Goal: Find specific page/section: Find specific page/section

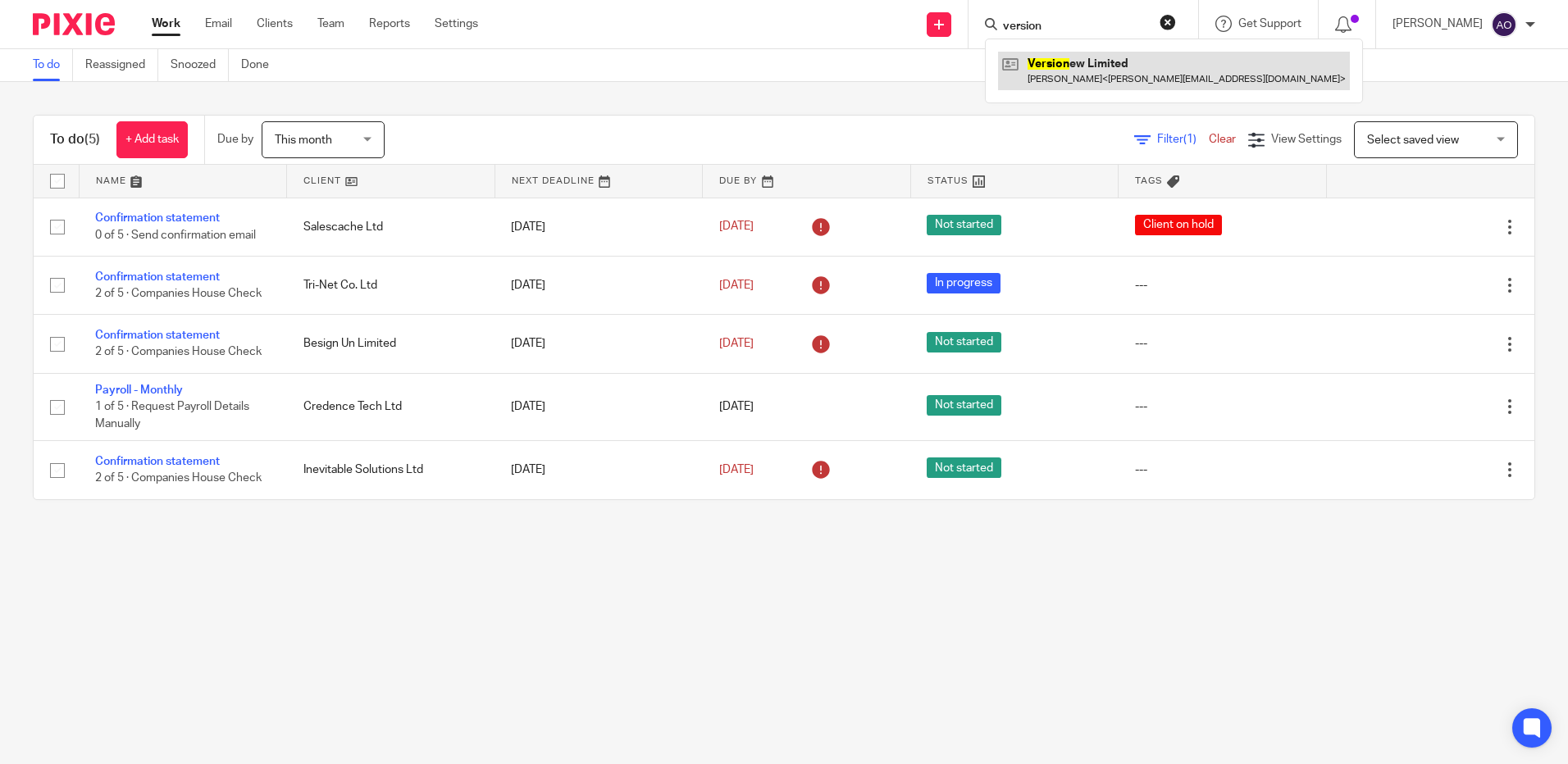
type input "version"
click at [1103, 78] on link at bounding box center [1173, 71] width 352 height 37
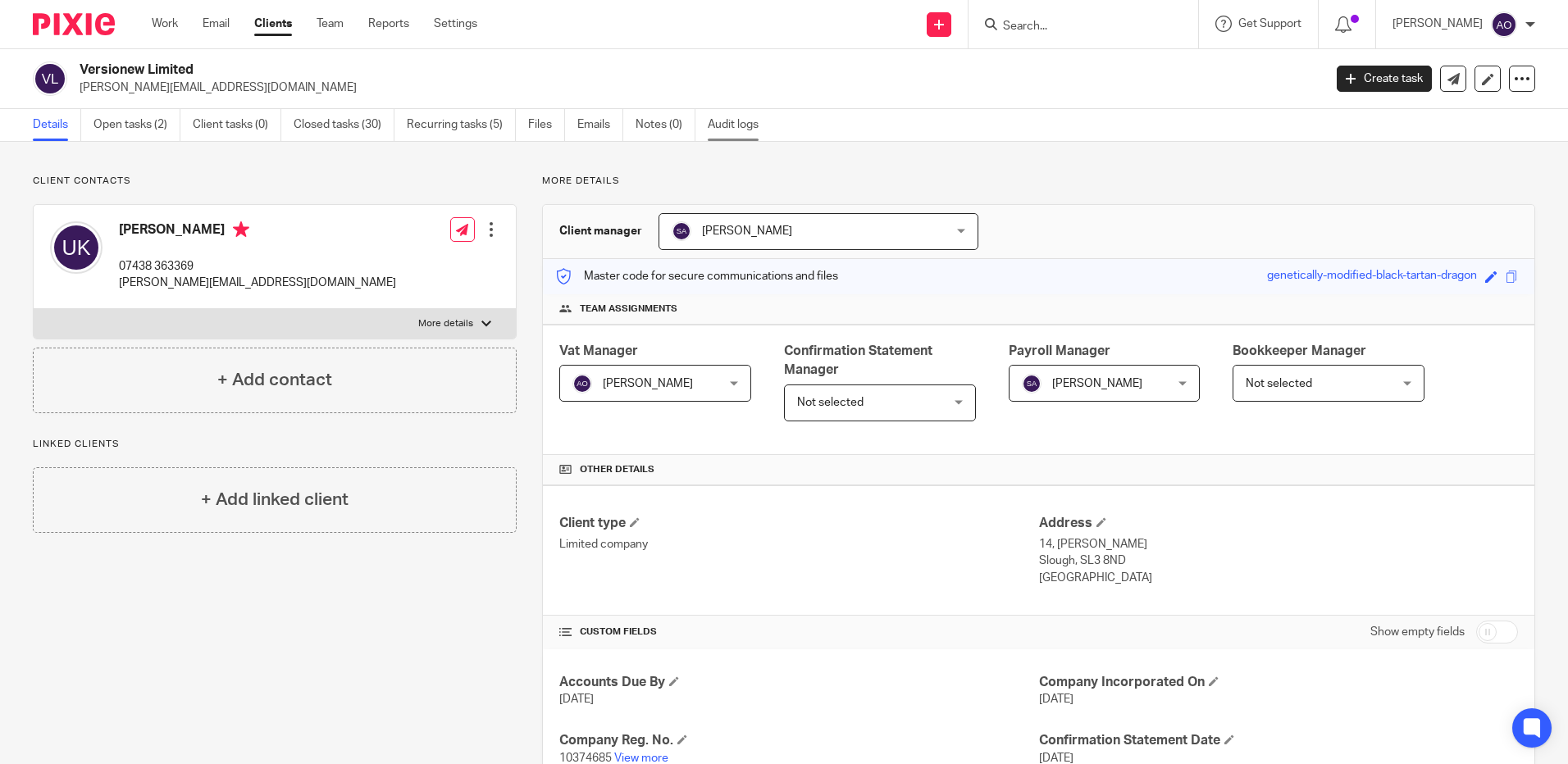
click at [747, 123] on link "Audit logs" at bounding box center [739, 125] width 63 height 32
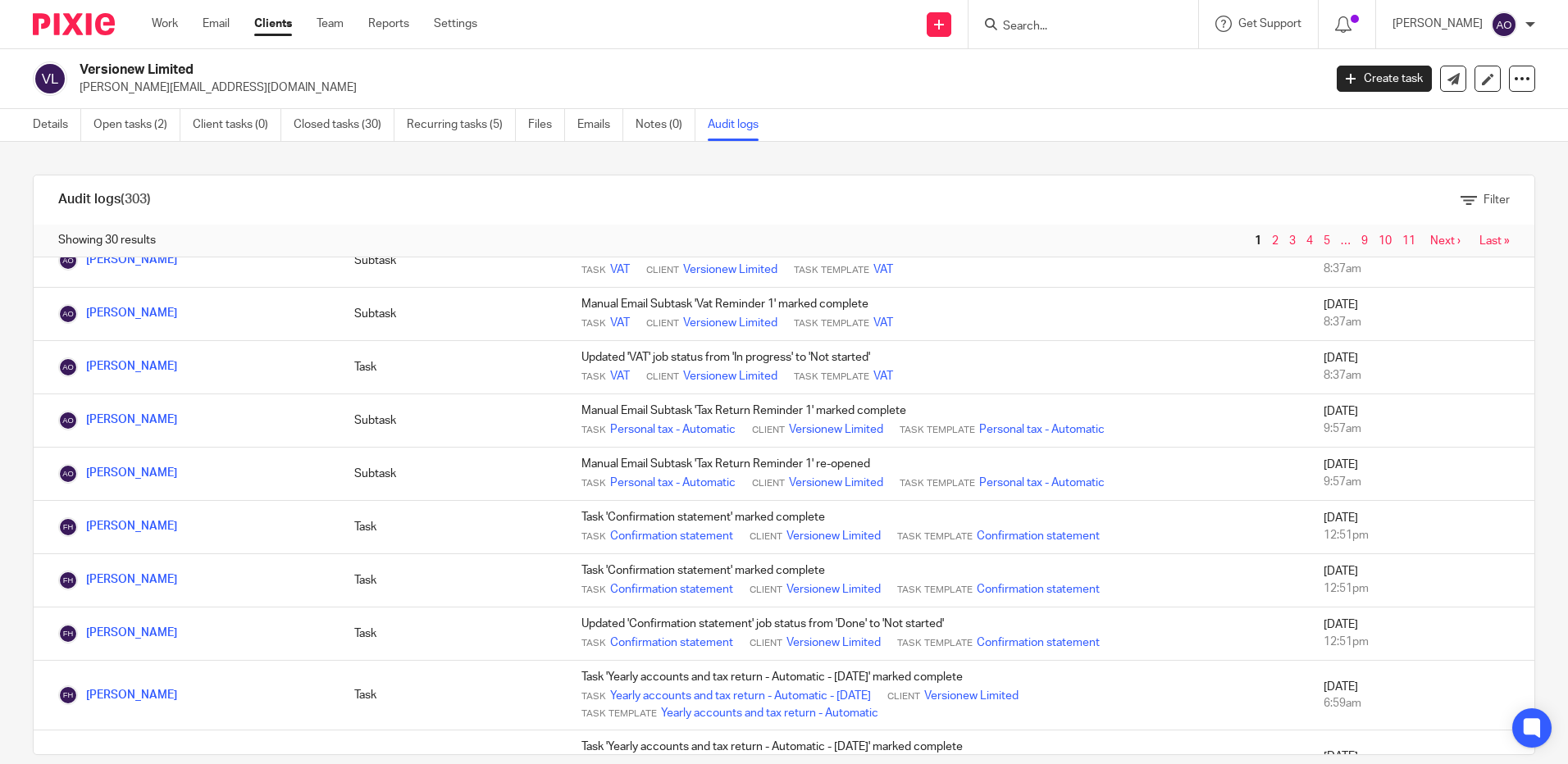
scroll to position [573, 0]
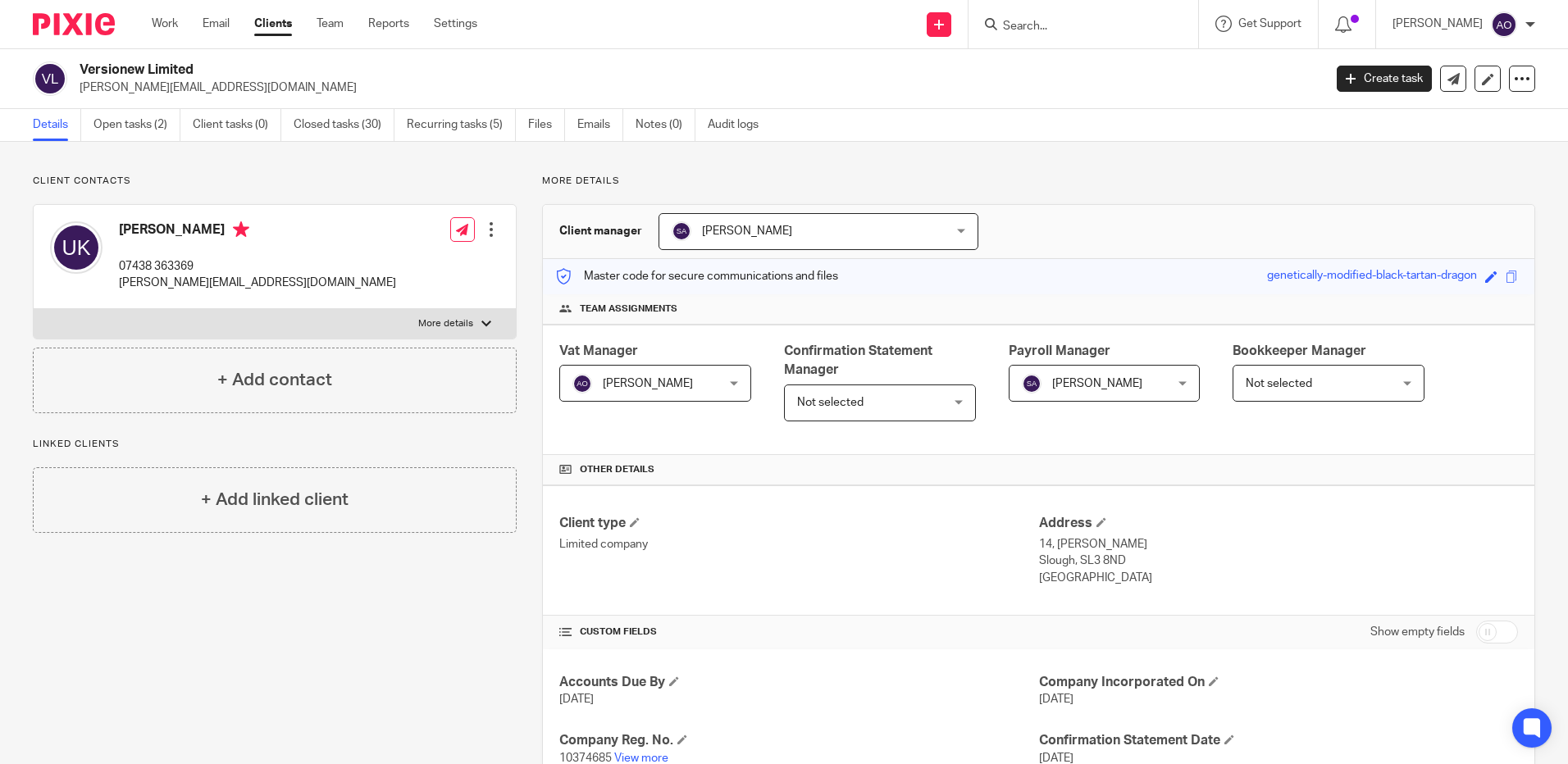
scroll to position [82, 0]
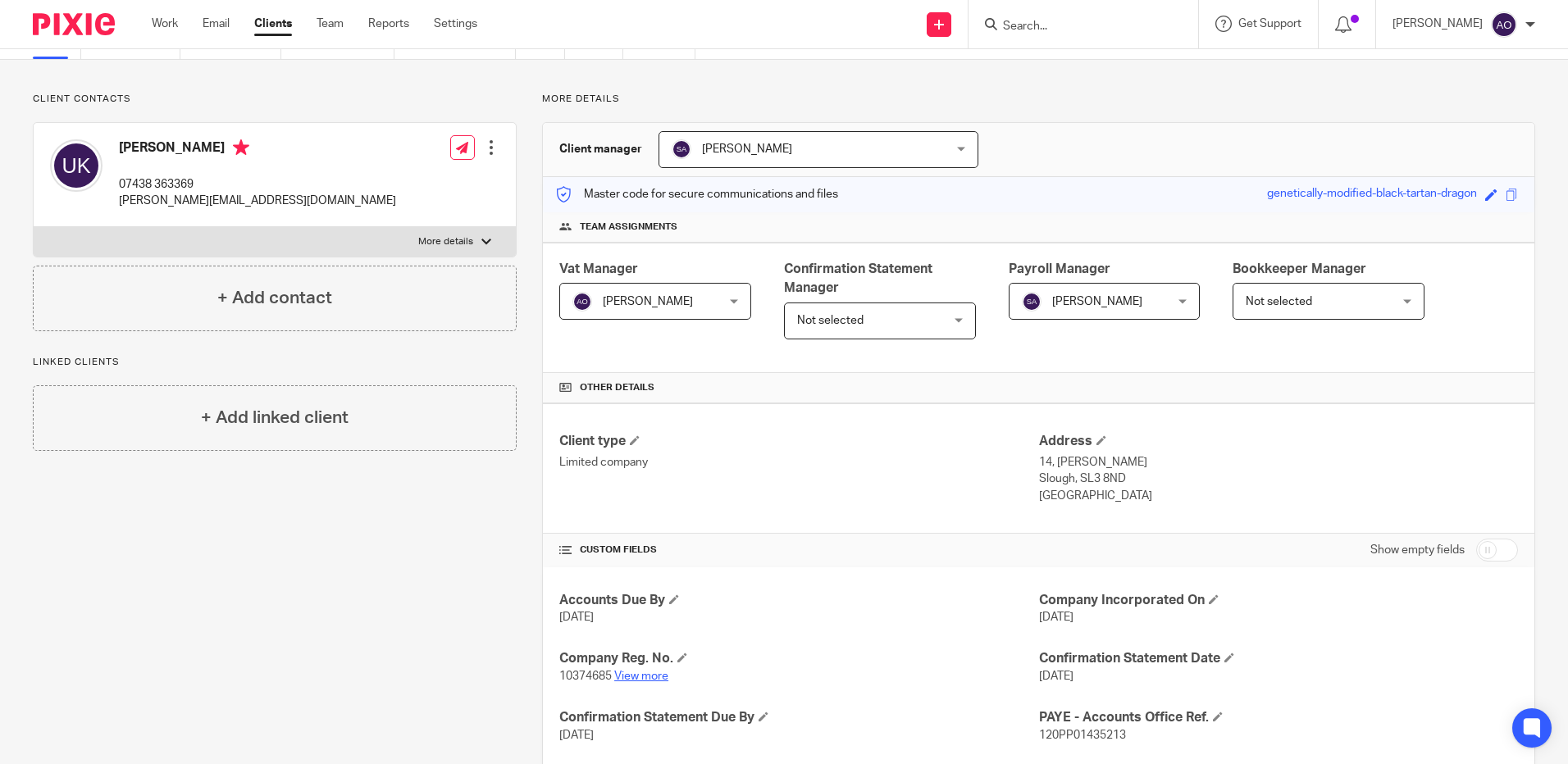
click at [656, 670] on link "View more" at bounding box center [642, 676] width 54 height 11
